Goal: Information Seeking & Learning: Learn about a topic

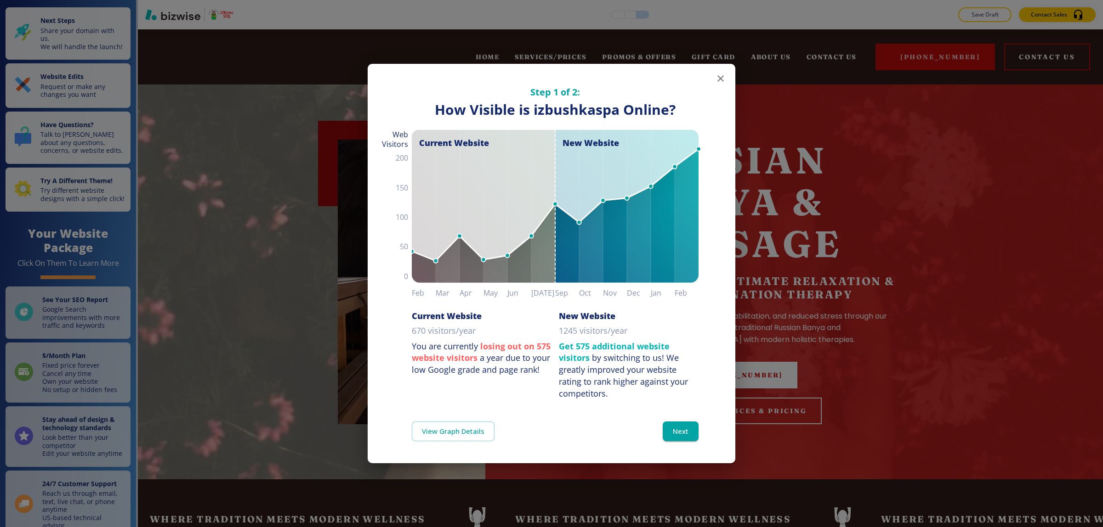
click at [715, 84] on icon "button" at bounding box center [720, 78] width 11 height 11
